Goal: Task Accomplishment & Management: Manage account settings

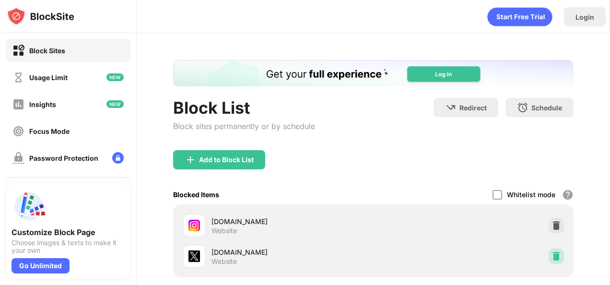
click at [551, 252] on img at bounding box center [556, 256] width 10 height 10
